Goal: Task Accomplishment & Management: Manage account settings

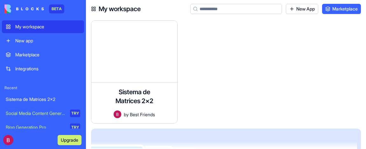
click at [32, 100] on div "Sistema de Matrices 2x2" at bounding box center [43, 99] width 75 height 6
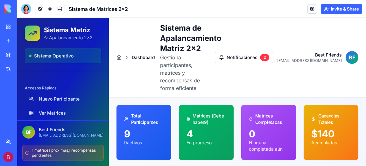
scroll to position [111, 0]
click at [52, 113] on link "Ver Matrices" at bounding box center [63, 112] width 76 height 11
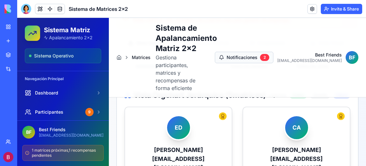
scroll to position [191, 0]
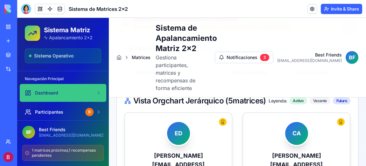
click at [66, 95] on div "Dashboard" at bounding box center [59, 92] width 69 height 6
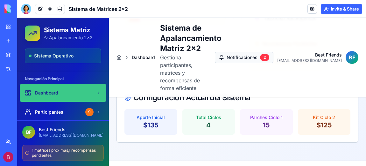
scroll to position [324, 0]
click at [41, 57] on span "Sistema Operativo" at bounding box center [53, 56] width 39 height 6
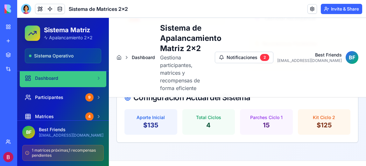
scroll to position [24, 0]
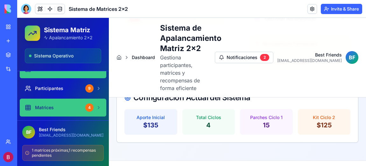
click at [96, 105] on icon at bounding box center [98, 107] width 5 height 5
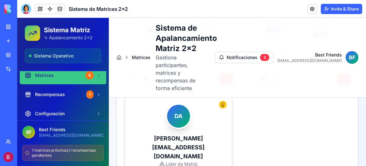
scroll to position [57, 0]
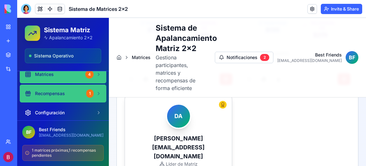
click at [96, 93] on icon at bounding box center [98, 93] width 5 height 5
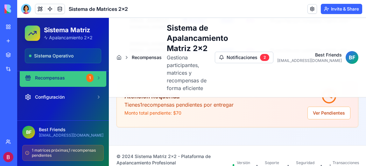
scroll to position [76, 0]
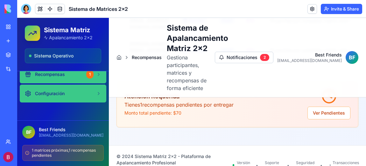
click at [96, 92] on icon at bounding box center [98, 93] width 5 height 5
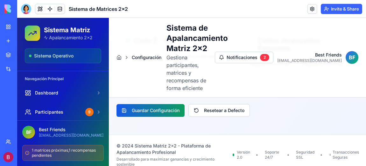
click at [158, 104] on button "Guardar Configuración" at bounding box center [151, 110] width 68 height 13
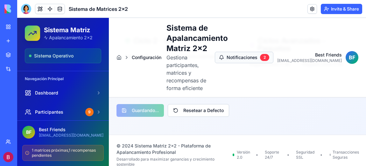
click at [267, 54] on button "Notificaciones 2" at bounding box center [244, 57] width 59 height 11
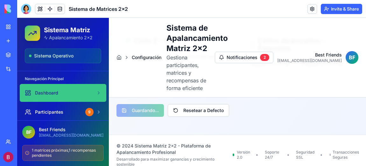
click at [72, 89] on link "Dashboard" at bounding box center [63, 93] width 87 height 18
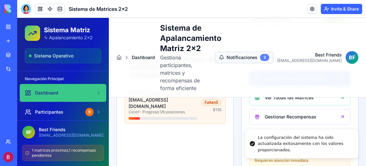
click at [269, 54] on div "2" at bounding box center [264, 57] width 9 height 7
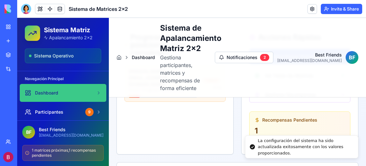
scroll to position [258, 0]
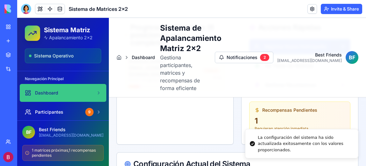
click at [349, 54] on span "B F" at bounding box center [352, 58] width 6 height 8
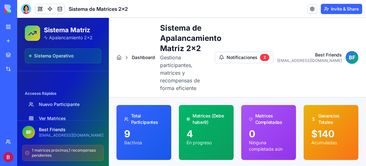
scroll to position [111, 0]
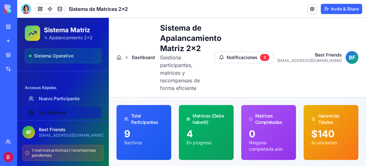
click at [59, 113] on link "Ver Matrices" at bounding box center [63, 112] width 76 height 11
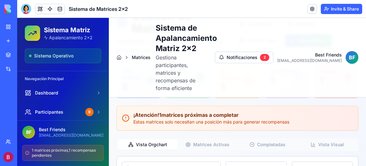
scroll to position [32, 0]
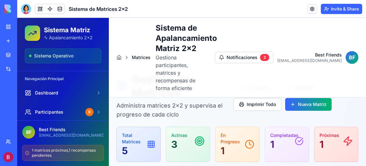
drag, startPoint x: 252, startPoint y: 89, endPoint x: 150, endPoint y: 120, distance: 106.9
click at [252, 98] on button "Imprimir Todo" at bounding box center [258, 104] width 48 height 13
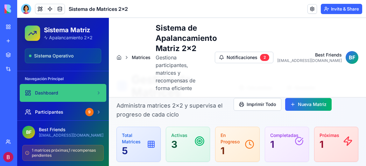
click at [44, 88] on link "Dashboard" at bounding box center [63, 93] width 87 height 18
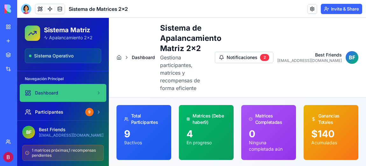
drag, startPoint x: 362, startPoint y: 47, endPoint x: 367, endPoint y: 33, distance: 14.6
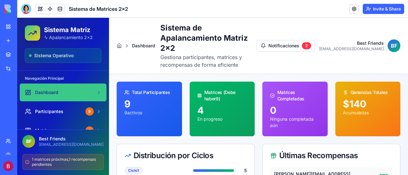
click at [126, 45] on icon at bounding box center [126, 46] width 1 height 3
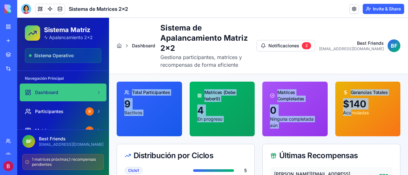
drag, startPoint x: 114, startPoint y: 68, endPoint x: 349, endPoint y: 120, distance: 240.3
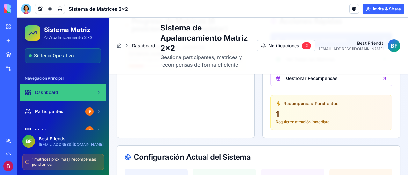
scroll to position [228, 0]
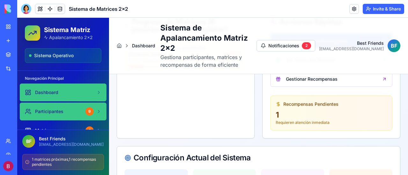
click at [51, 113] on span "Participantes" at bounding box center [49, 112] width 28 height 6
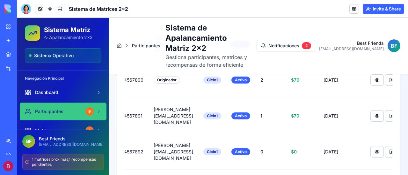
scroll to position [0, 75]
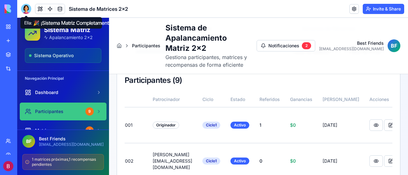
scroll to position [112, 0]
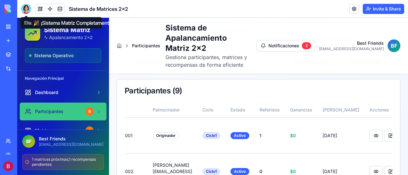
click at [22, 7] on div at bounding box center [26, 9] width 10 height 10
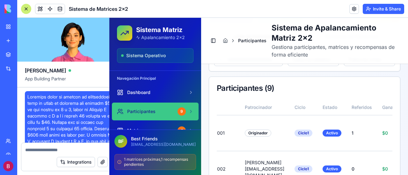
scroll to position [3331, 0]
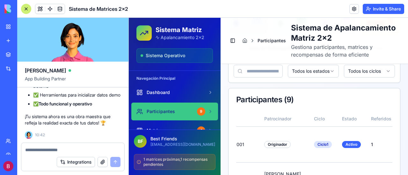
click at [46, 149] on textarea at bounding box center [72, 150] width 95 height 6
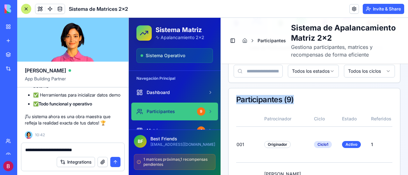
drag, startPoint x: 406, startPoint y: 132, endPoint x: 415, endPoint y: 90, distance: 42.2
drag, startPoint x: 415, startPoint y: 90, endPoint x: 413, endPoint y: 105, distance: 14.8
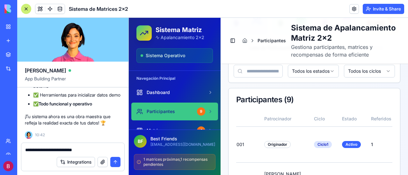
drag, startPoint x: 413, startPoint y: 105, endPoint x: 415, endPoint y: 92, distance: 12.9
drag, startPoint x: 415, startPoint y: 92, endPoint x: 415, endPoint y: 100, distance: 8.3
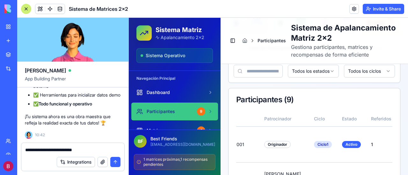
click at [336, 102] on div "Participantes ( 9 )" at bounding box center [314, 100] width 156 height 8
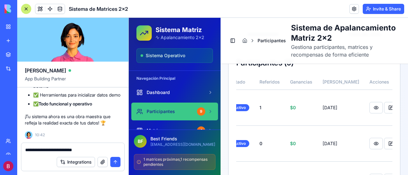
scroll to position [144, 0]
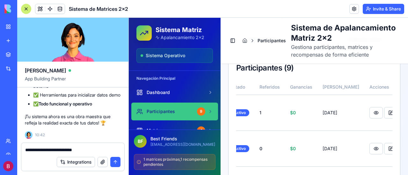
click at [86, 149] on textarea "**********" at bounding box center [73, 150] width 96 height 6
drag, startPoint x: 243, startPoint y: 88, endPoint x: 120, endPoint y: 151, distance: 137.6
click at [120, 149] on textarea "**********" at bounding box center [73, 150] width 96 height 6
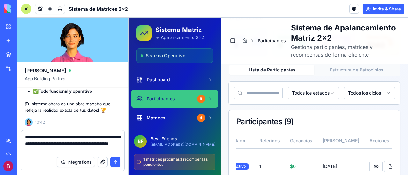
scroll to position [25, 0]
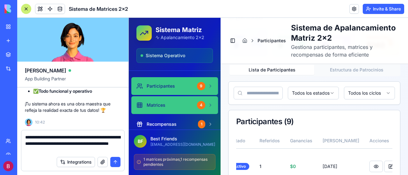
click at [165, 108] on div "Matrices" at bounding box center [165, 105] width 58 height 6
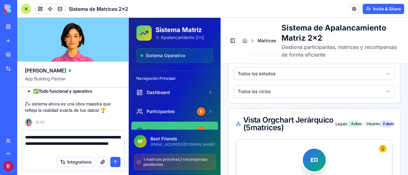
scroll to position [255, 0]
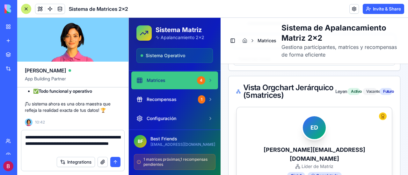
scroll to position [51, 0]
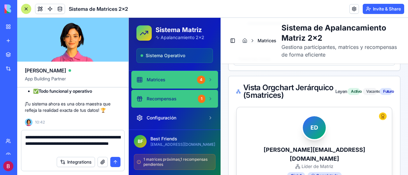
click at [167, 96] on span "Recompensas" at bounding box center [161, 99] width 30 height 6
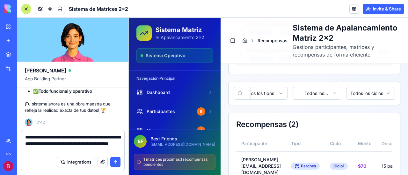
scroll to position [183, 0]
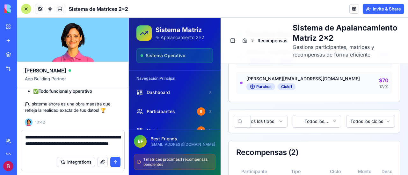
click at [76, 149] on textarea "**********" at bounding box center [73, 143] width 96 height 19
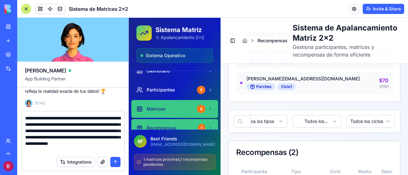
scroll to position [32, 0]
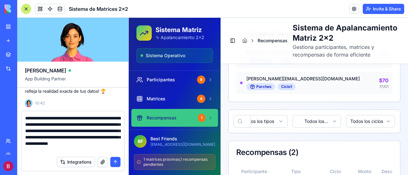
click at [208, 117] on icon at bounding box center [210, 118] width 5 height 5
click at [177, 114] on link "Recompensas 1" at bounding box center [174, 118] width 87 height 18
click at [170, 117] on span "Recompensas" at bounding box center [161, 118] width 30 height 6
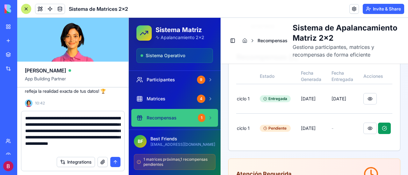
scroll to position [0, 225]
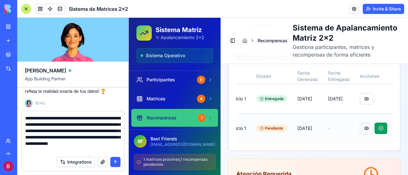
click at [361, 125] on button at bounding box center [366, 128] width 13 height 11
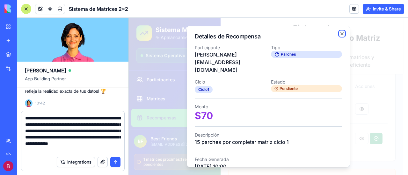
drag, startPoint x: 335, startPoint y: 32, endPoint x: 336, endPoint y: 37, distance: 4.7
click at [339, 32] on icon "button" at bounding box center [341, 33] width 5 height 5
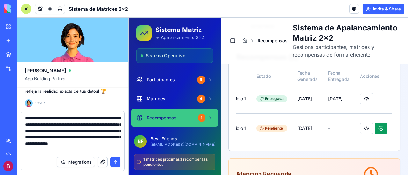
click at [99, 149] on textarea "**********" at bounding box center [73, 134] width 96 height 38
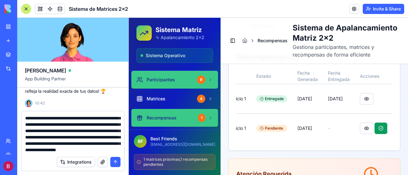
click at [168, 82] on span "Participantes" at bounding box center [160, 80] width 28 height 6
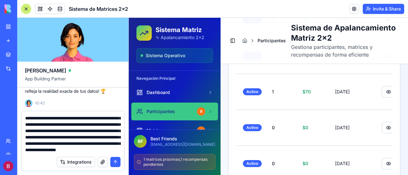
scroll to position [0, 186]
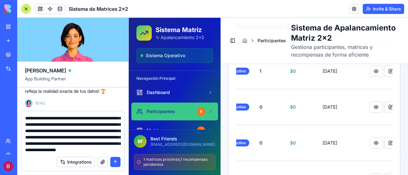
scroll to position [90, 0]
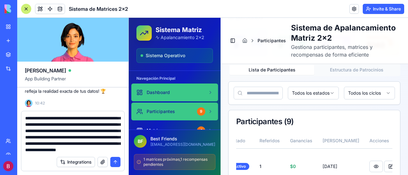
click at [177, 87] on link "Dashboard" at bounding box center [174, 93] width 87 height 18
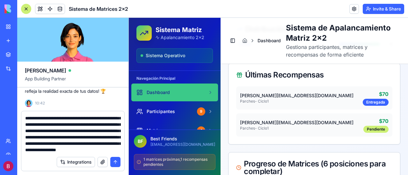
scroll to position [154, 0]
click at [85, 149] on textarea "**********" at bounding box center [73, 134] width 96 height 38
click at [366, 101] on div "Entregada" at bounding box center [375, 102] width 26 height 7
click at [366, 129] on div "Pendiente" at bounding box center [375, 129] width 25 height 7
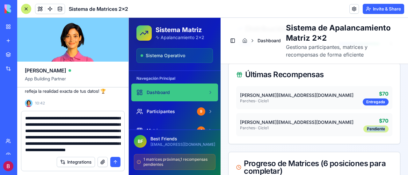
click at [366, 129] on div "Pendiente" at bounding box center [375, 129] width 25 height 7
click at [96, 149] on textarea "**********" at bounding box center [73, 134] width 96 height 38
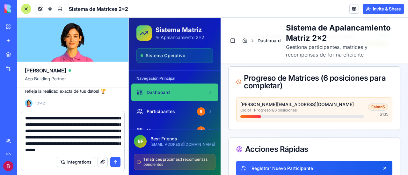
scroll to position [249, 0]
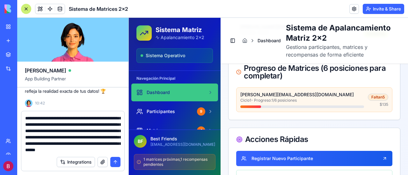
click at [83, 149] on textarea "**********" at bounding box center [73, 134] width 96 height 38
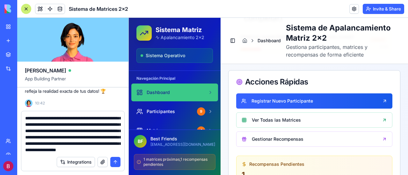
scroll to position [313, 0]
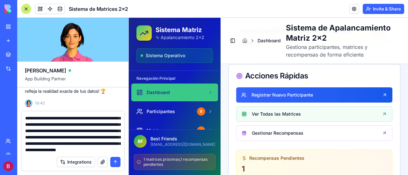
click at [272, 111] on link "Ver Todas las Matrices" at bounding box center [314, 114] width 156 height 15
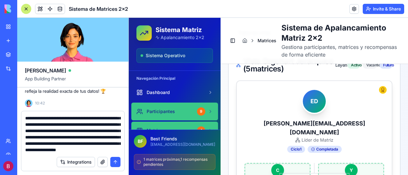
click at [165, 109] on span "Participantes" at bounding box center [160, 112] width 28 height 6
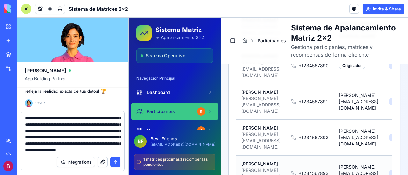
scroll to position [345, 0]
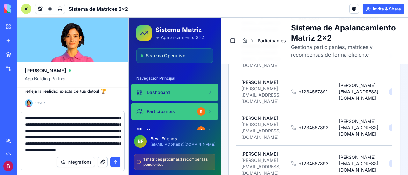
click at [162, 88] on link "Dashboard" at bounding box center [174, 93] width 87 height 18
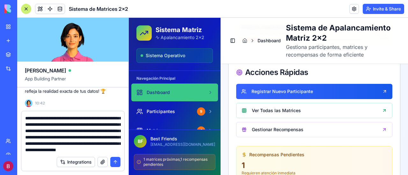
scroll to position [313, 0]
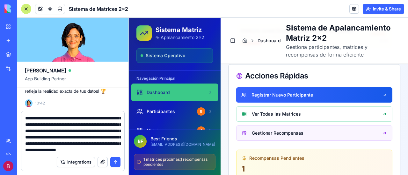
click at [273, 131] on link "Gestionar Recompensas" at bounding box center [314, 133] width 156 height 15
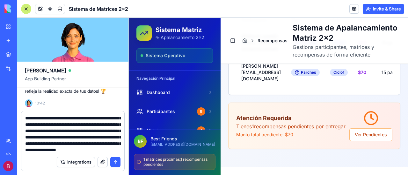
scroll to position [345, 0]
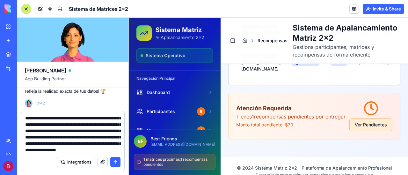
click at [366, 124] on button "Ver Pendientes" at bounding box center [370, 125] width 43 height 13
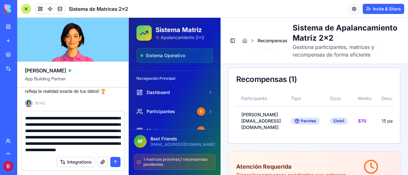
scroll to position [225, 0]
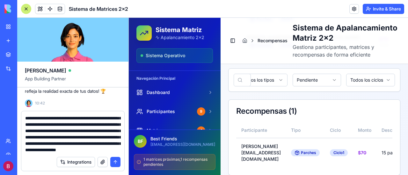
click at [282, 88] on html "Sistema Matriz Apalancamiento 2x2 Sistema Operativo Navegación Principal Dashbo…" at bounding box center [268, 42] width 279 height 498
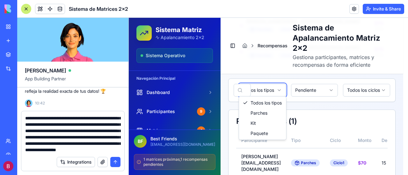
click at [282, 88] on html "Sistema Matriz Apalancamiento 2x2 Sistema Operativo Navegación Principal Dashbo…" at bounding box center [268, 48] width 279 height 510
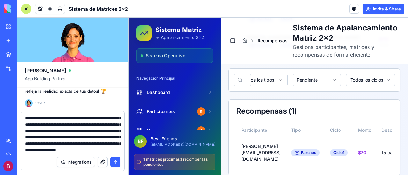
click at [330, 87] on html "Sistema Matriz Apalancamiento 2x2 Sistema Operativo Navegación Principal Dashbo…" at bounding box center [268, 42] width 279 height 498
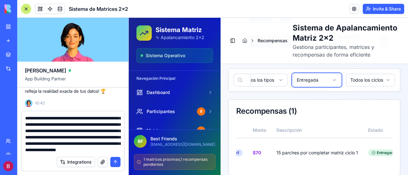
scroll to position [0, 47]
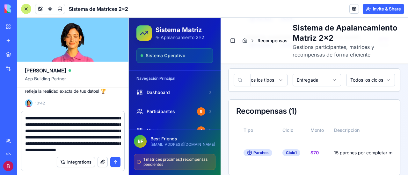
click at [74, 149] on textarea "**********" at bounding box center [73, 134] width 96 height 38
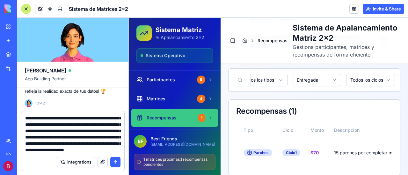
scroll to position [76, 0]
click at [82, 148] on textarea "**********" at bounding box center [73, 134] width 96 height 38
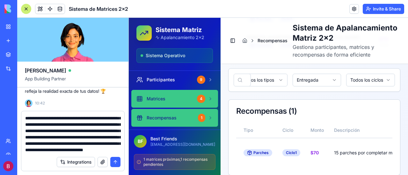
click at [170, 97] on div "Matrices" at bounding box center [165, 99] width 58 height 6
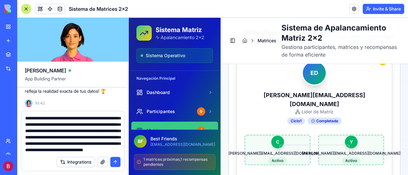
scroll to position [384, 0]
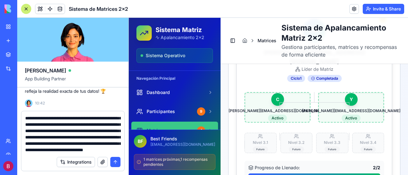
click at [41, 149] on textarea "**********" at bounding box center [73, 134] width 96 height 38
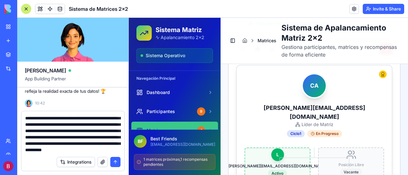
scroll to position [639, 0]
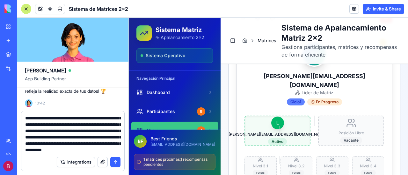
click at [296, 99] on div "Ciclo 1" at bounding box center [296, 102] width 18 height 7
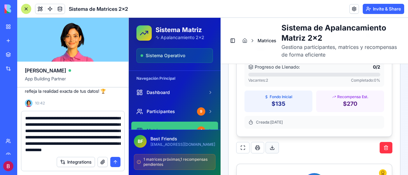
scroll to position [1053, 0]
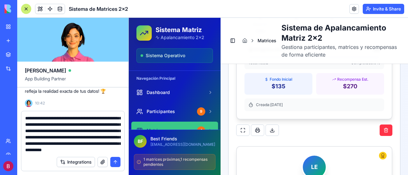
click at [119, 149] on textarea "**********" at bounding box center [73, 134] width 96 height 38
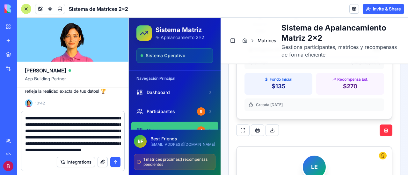
scroll to position [127, 0]
type textarea "**********"
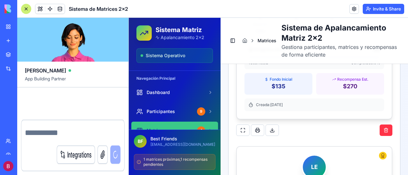
scroll to position [0, 0]
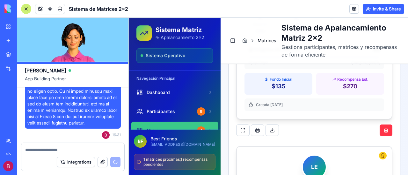
click at [27, 132] on div "16:31" at bounding box center [73, 52] width 96 height 175
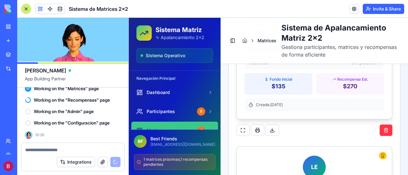
scroll to position [3662, 0]
